Goal: Communication & Community: Participate in discussion

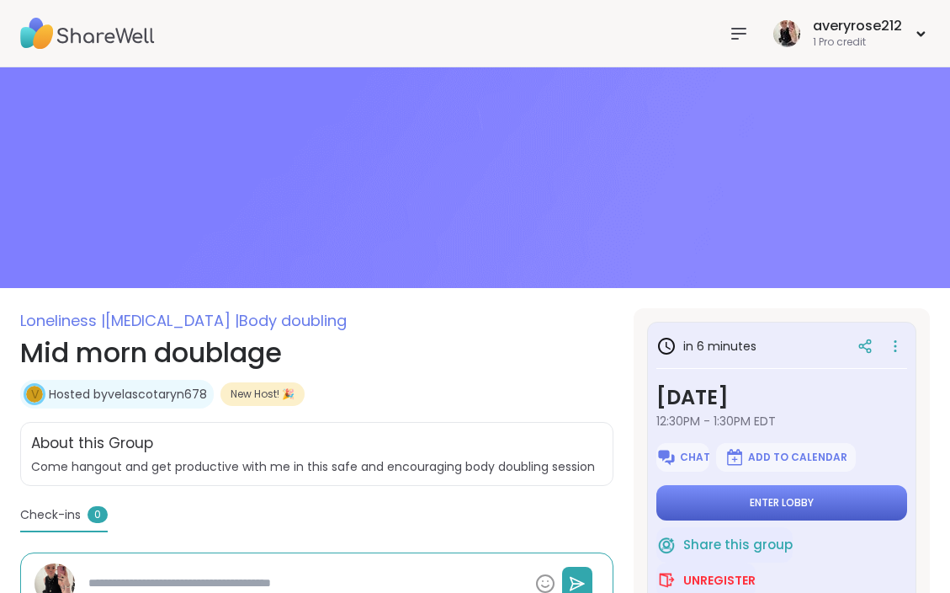
click at [716, 513] on button "Enter lobby" at bounding box center [782, 502] width 251 height 35
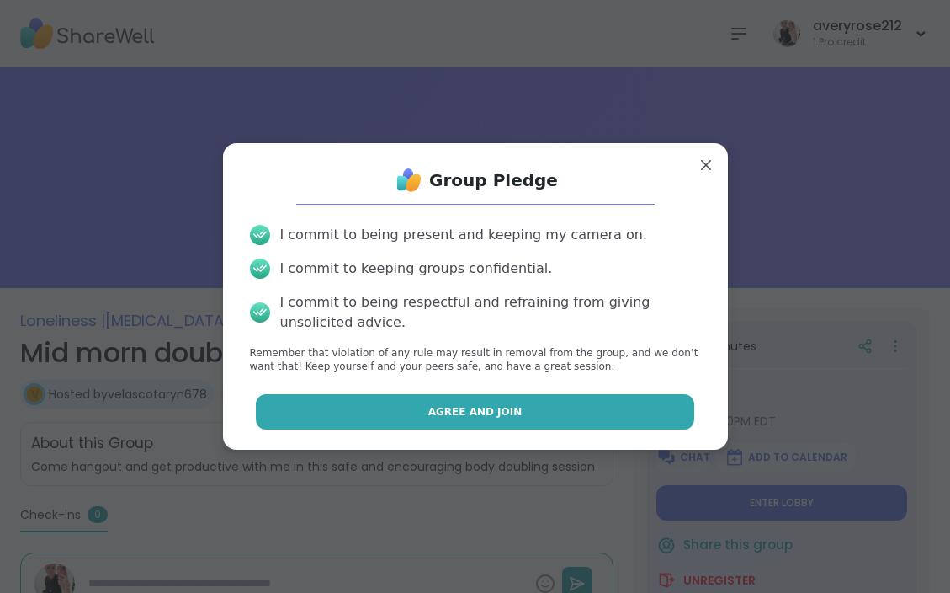
click at [531, 426] on button "Agree and Join" at bounding box center [475, 411] width 439 height 35
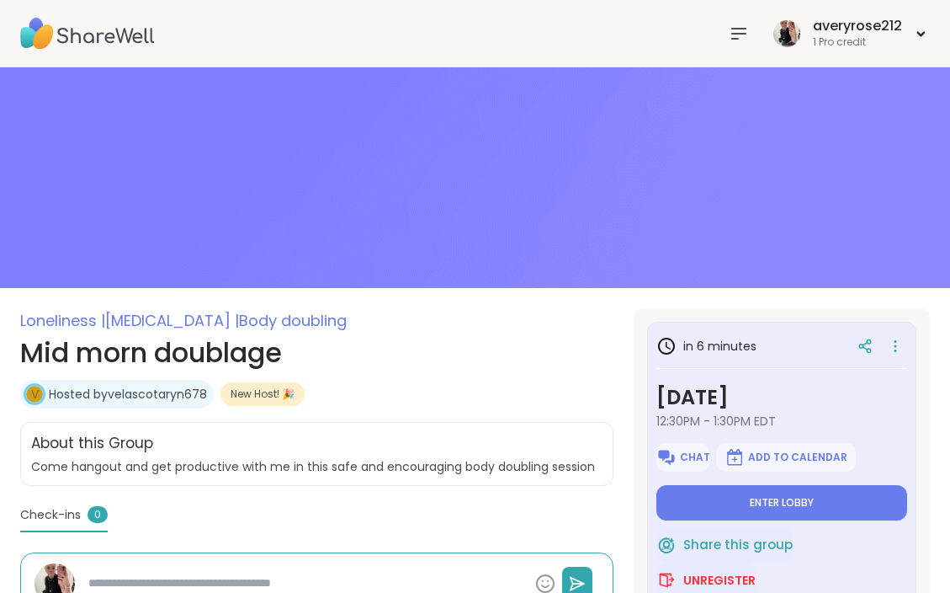
type textarea "*"
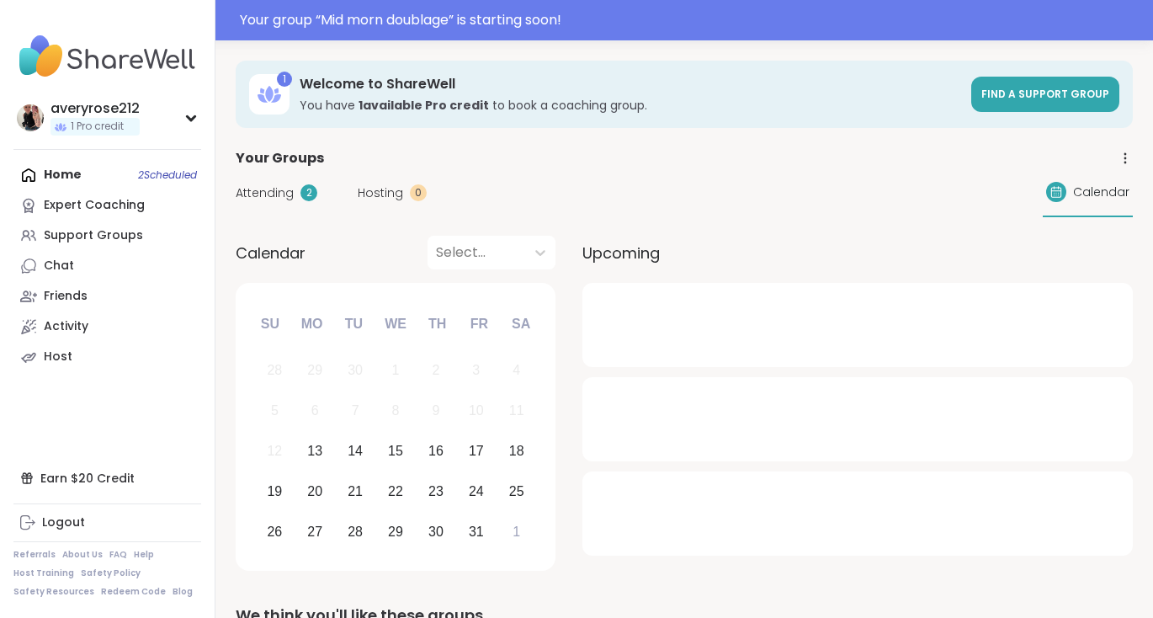
click at [273, 188] on span "Attending" at bounding box center [265, 193] width 58 height 18
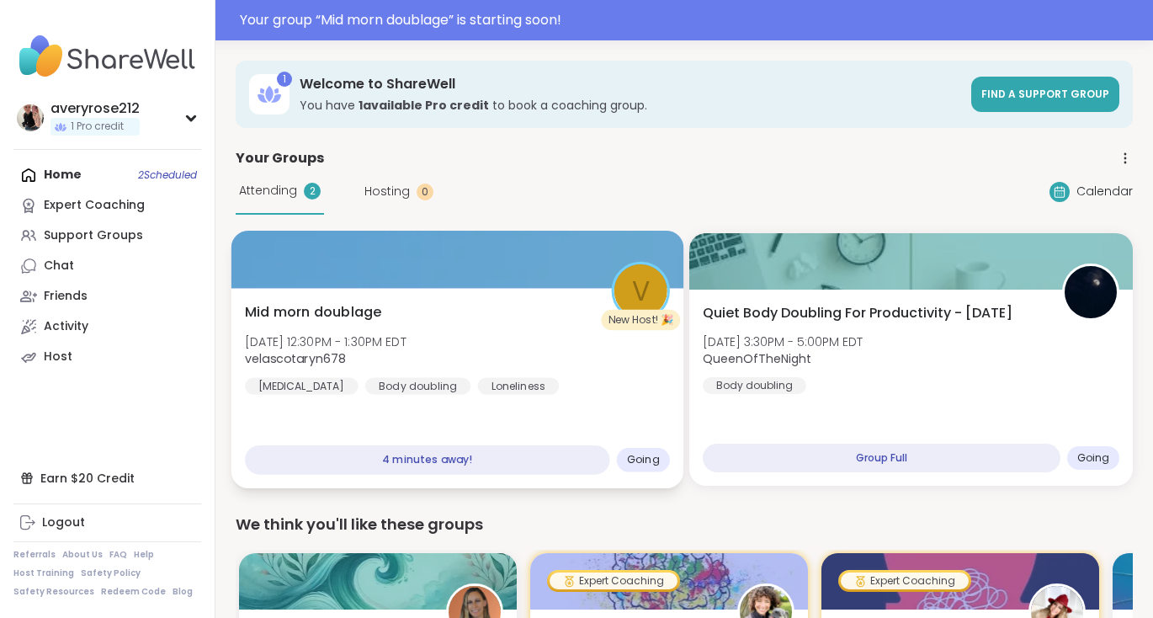
click at [474, 428] on div "Mid morn doublage Mon, Oct 13 | 12:30PM - 1:30PM EDT velascotaryn678 ADHD Body …" at bounding box center [457, 388] width 453 height 200
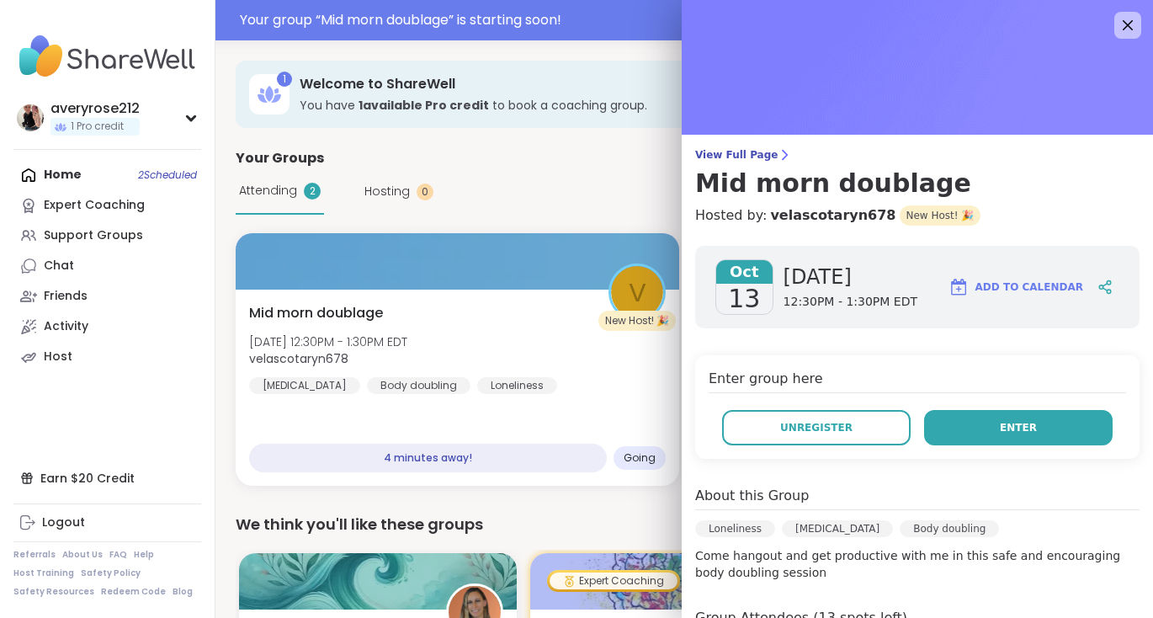
click at [997, 431] on button "Enter" at bounding box center [1018, 427] width 189 height 35
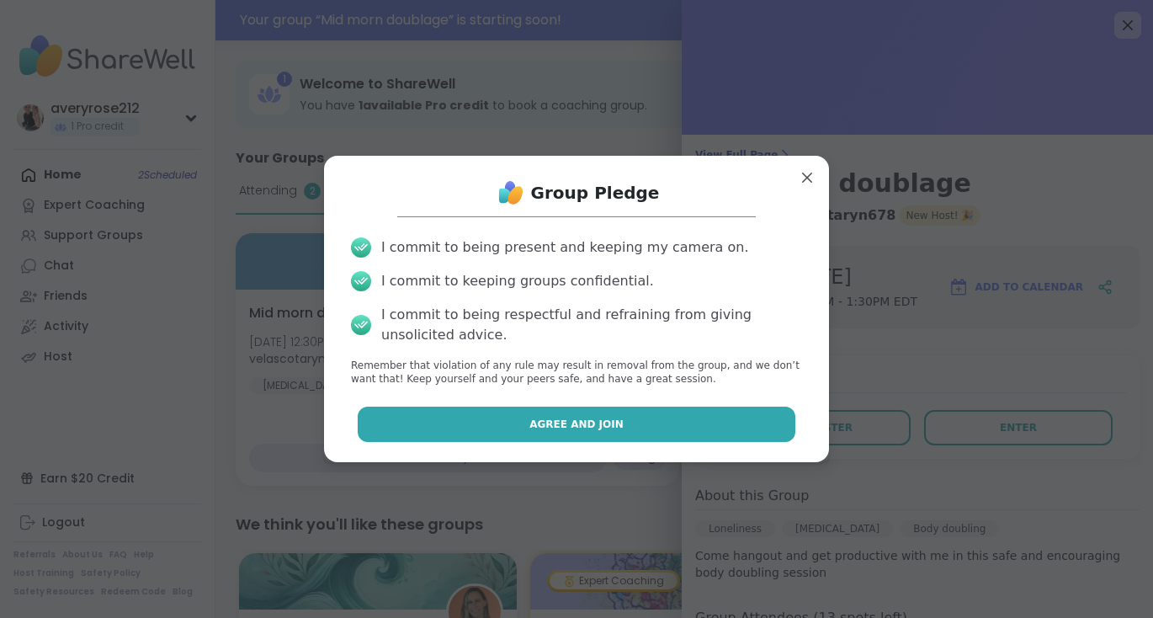
click at [560, 426] on span "Agree and Join" at bounding box center [576, 424] width 94 height 15
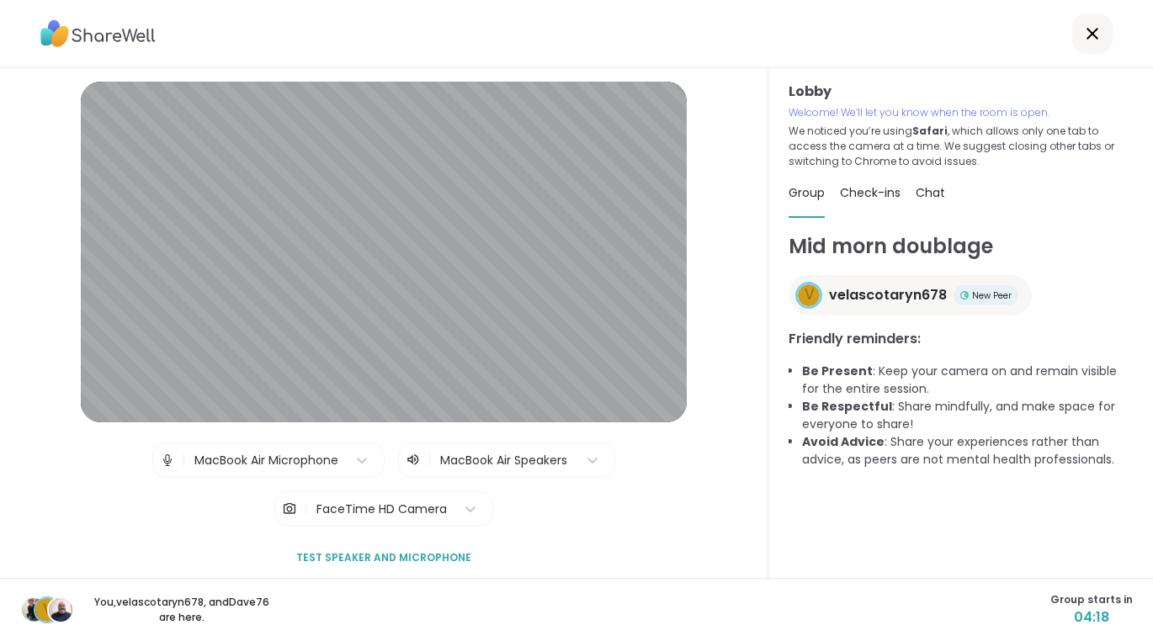
click at [1099, 31] on icon at bounding box center [1092, 34] width 20 height 20
